Goal: Information Seeking & Learning: Learn about a topic

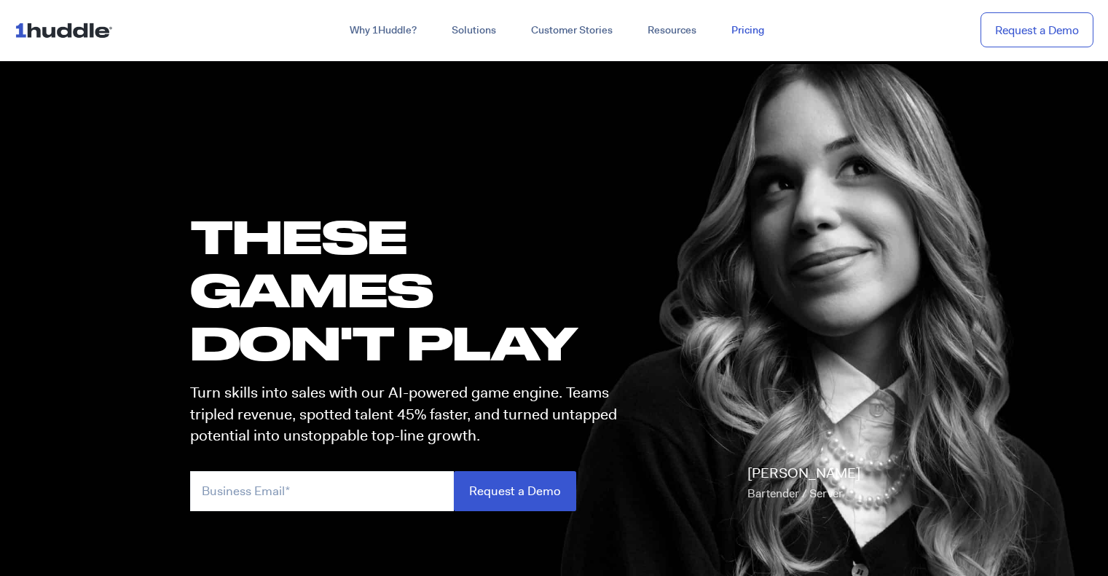
click at [743, 33] on link "Pricing" at bounding box center [748, 30] width 68 height 26
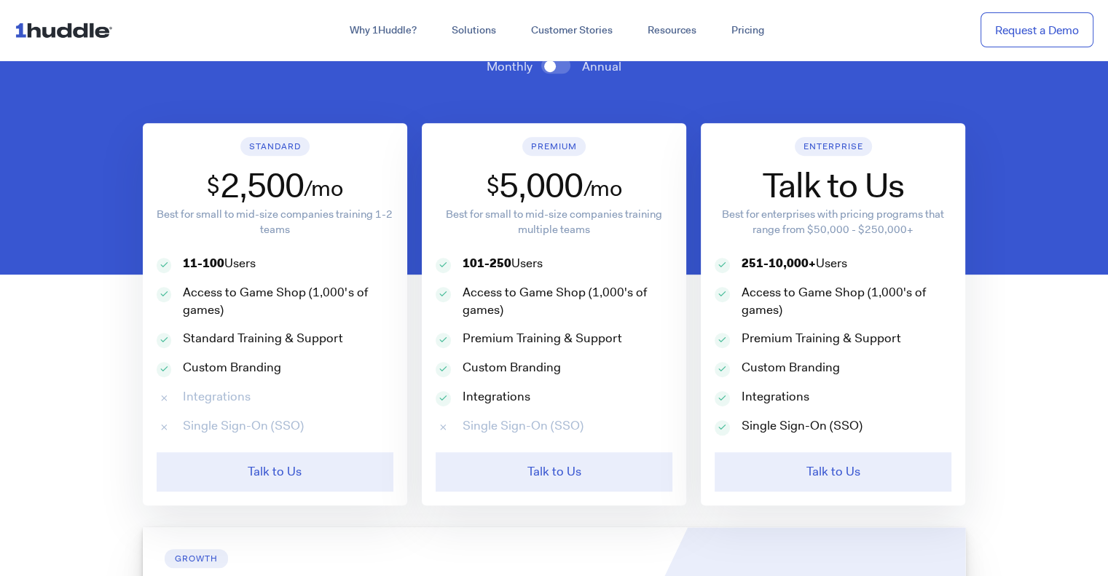
scroll to position [728, 0]
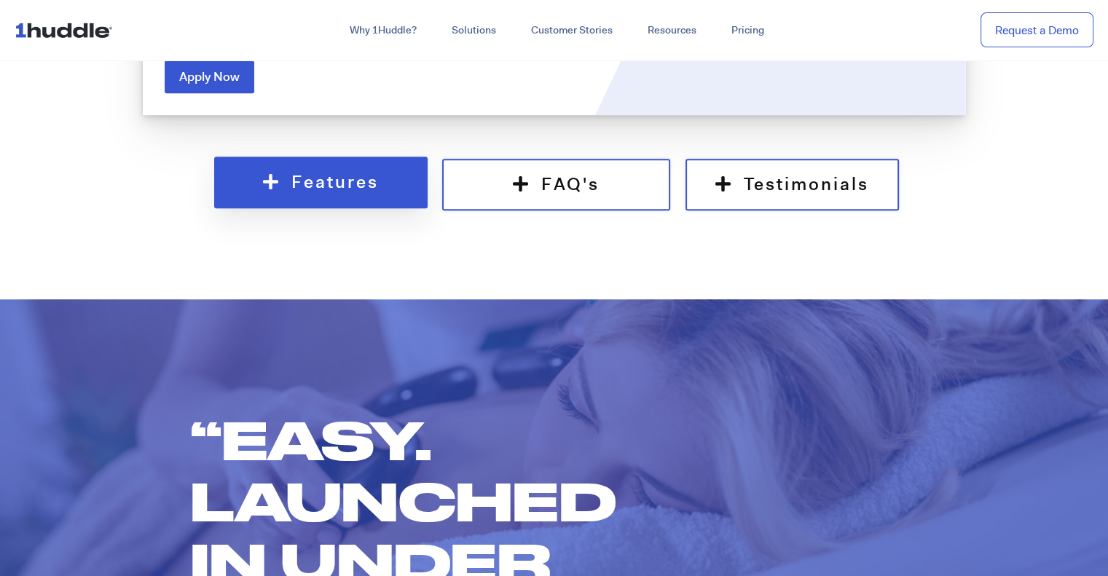
click at [268, 195] on link "Features" at bounding box center [320, 183] width 213 height 52
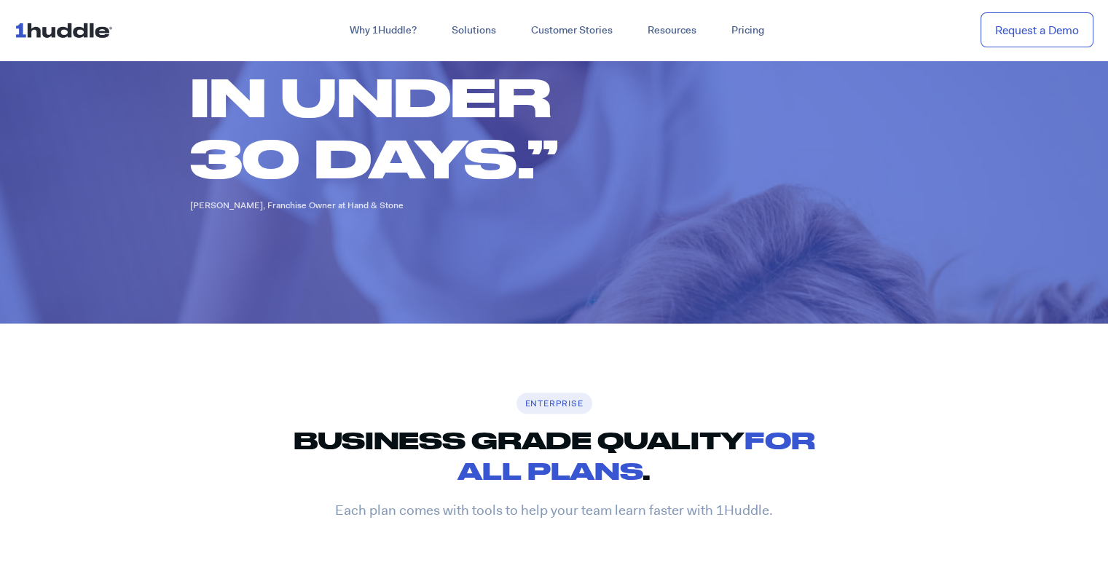
scroll to position [1376, 0]
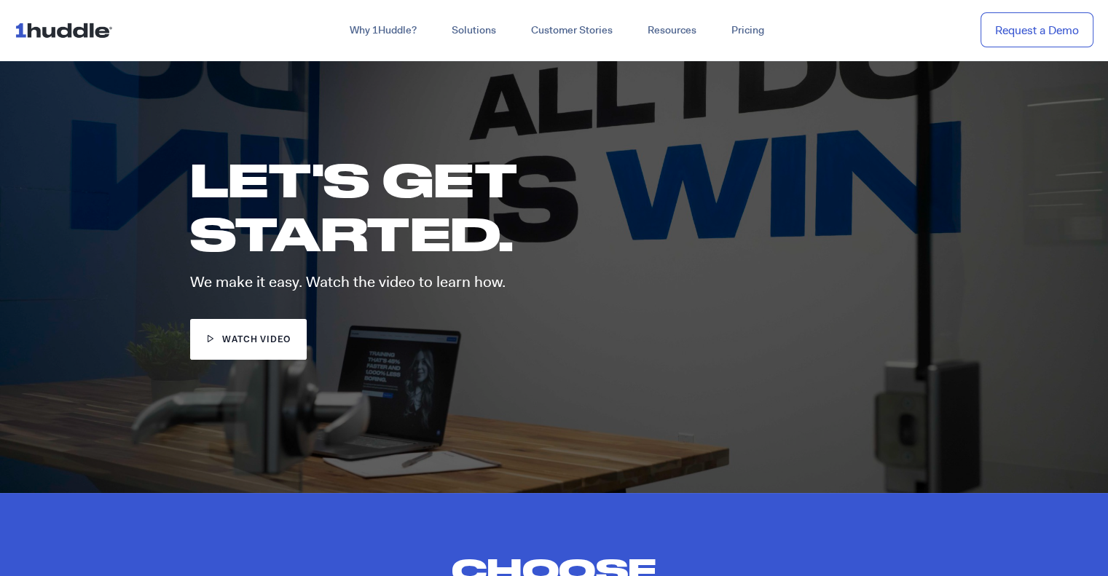
scroll to position [0, 0]
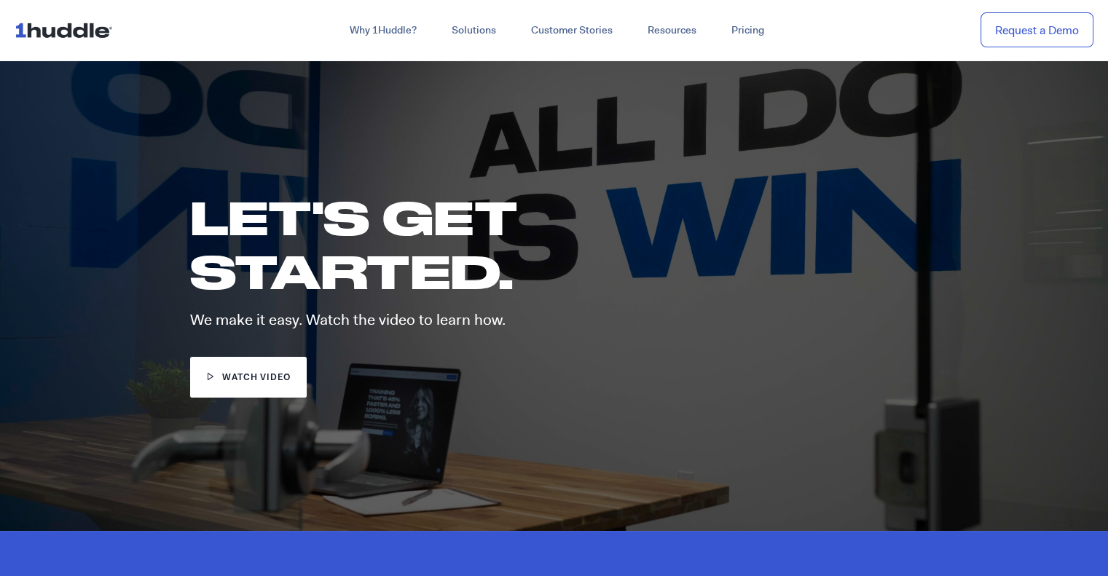
click at [65, 31] on img at bounding box center [67, 30] width 104 height 28
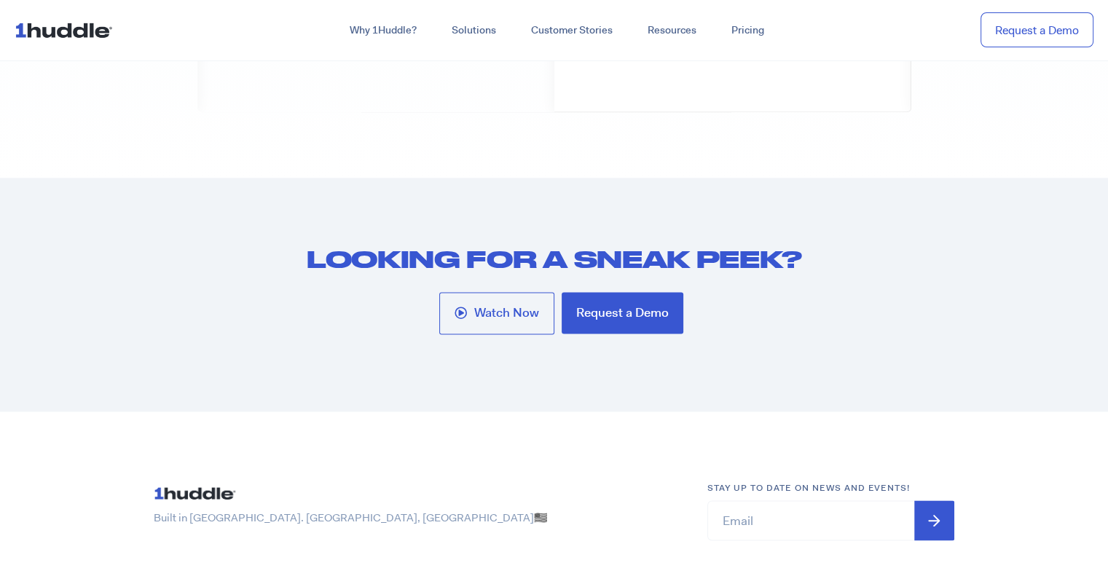
scroll to position [7814, 0]
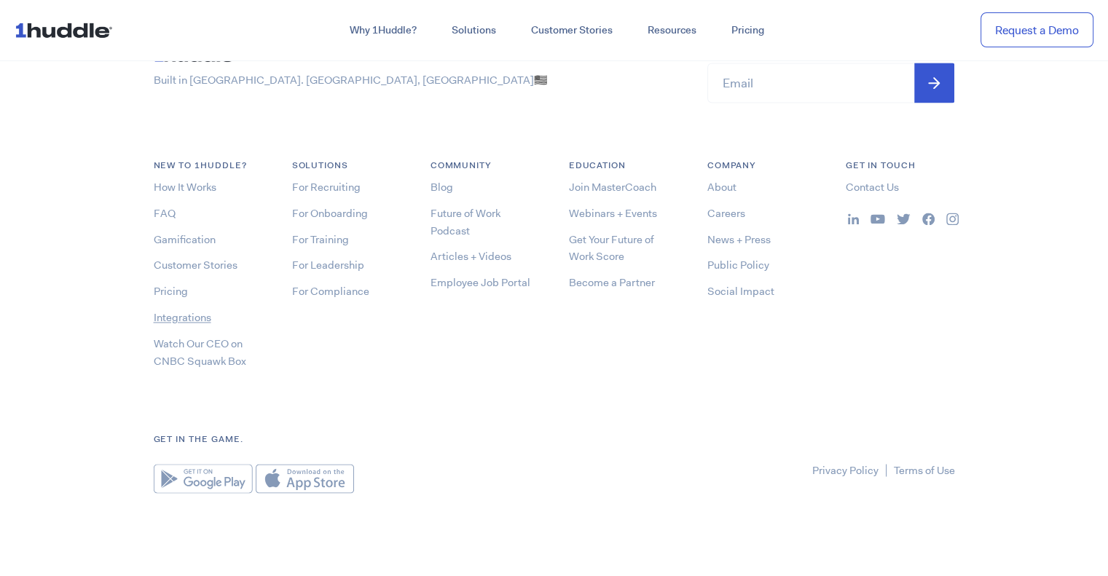
click at [175, 315] on link "Integrations" at bounding box center [183, 317] width 58 height 15
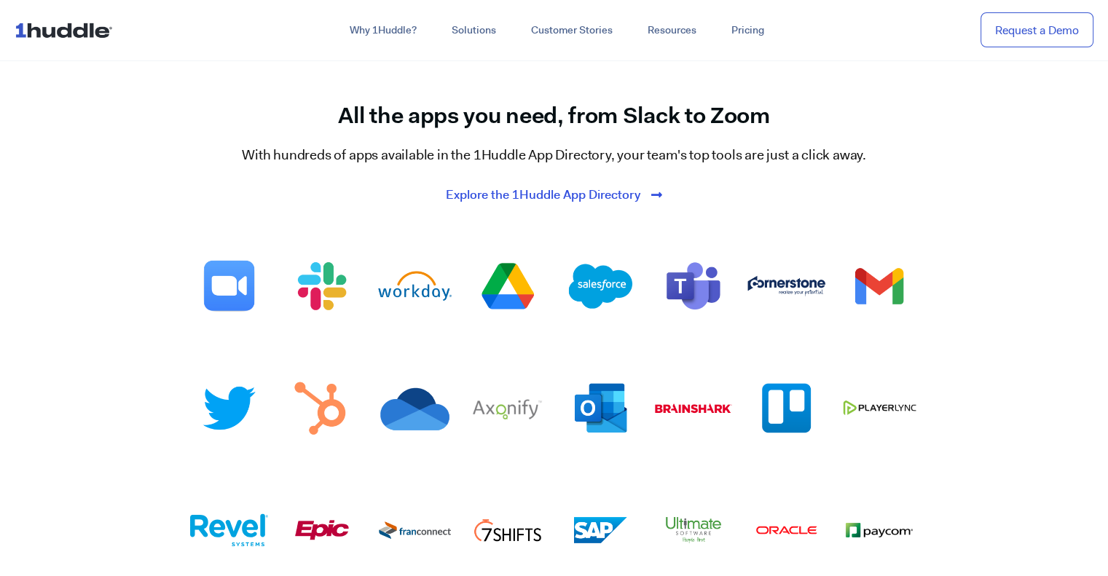
scroll to position [2039, 0]
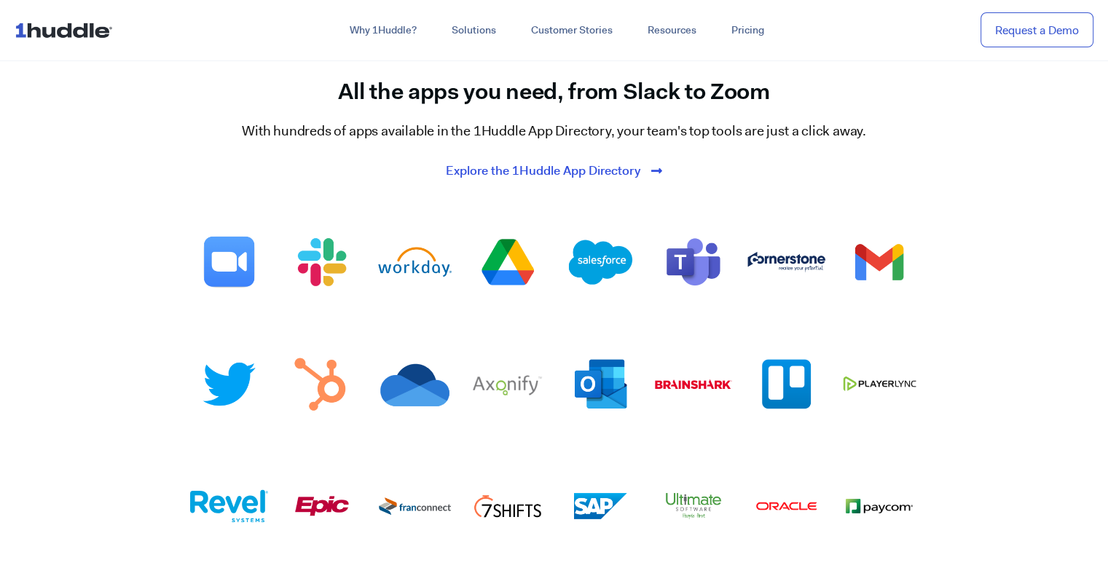
click at [530, 165] on span "Explore the 1Huddle App Directory" at bounding box center [543, 171] width 194 height 13
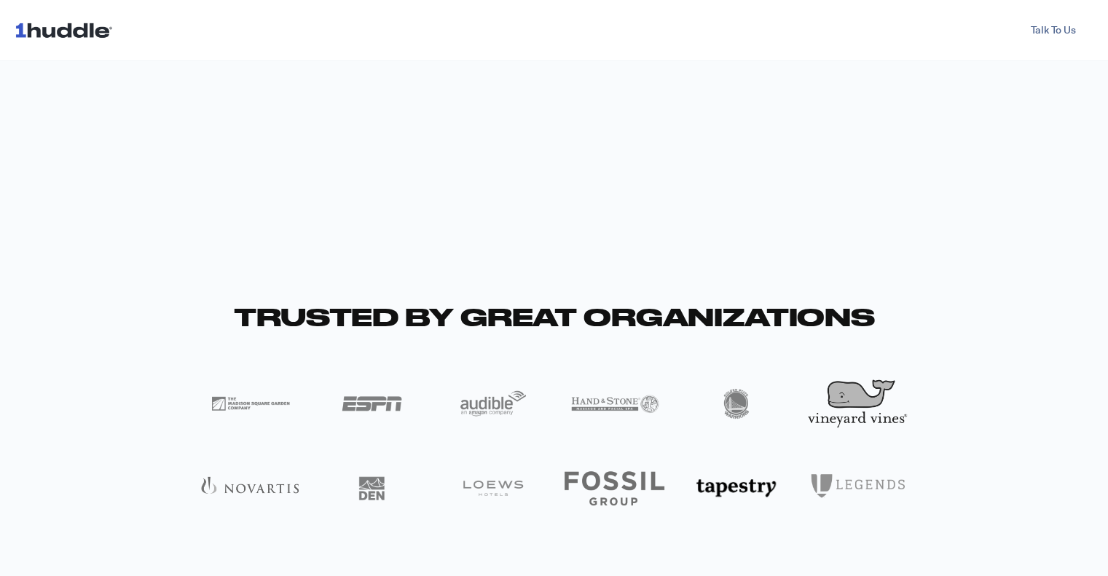
scroll to position [728, 0]
